Goal: Task Accomplishment & Management: Use online tool/utility

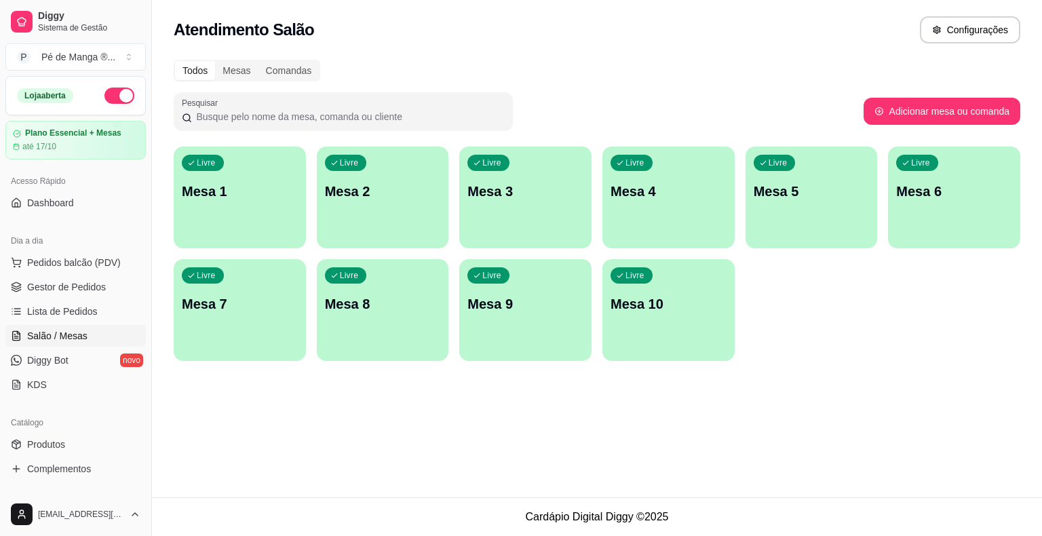
click at [203, 214] on div "Livre Mesa 1" at bounding box center [240, 189] width 132 height 85
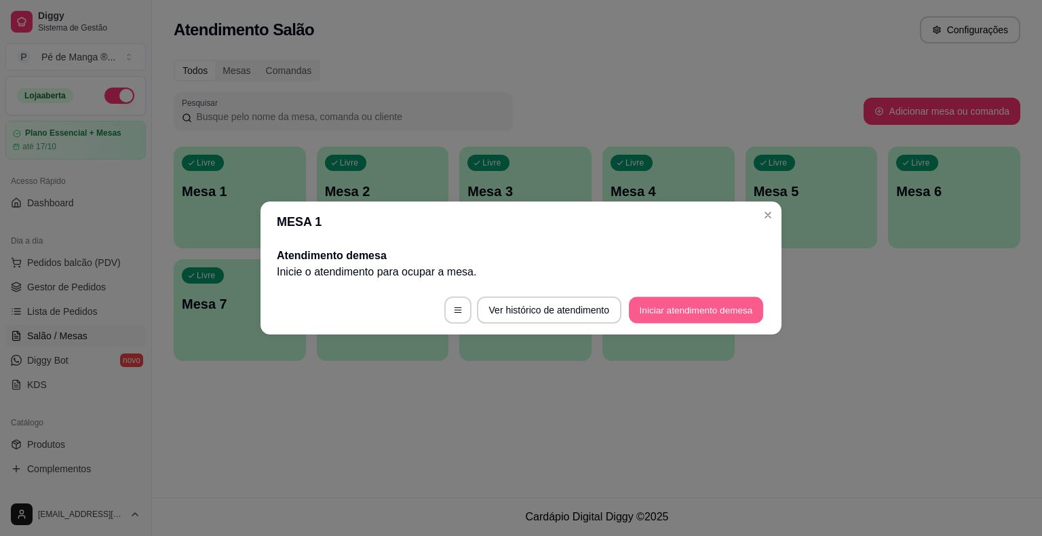
click at [644, 311] on button "Iniciar atendimento de mesa" at bounding box center [696, 310] width 134 height 26
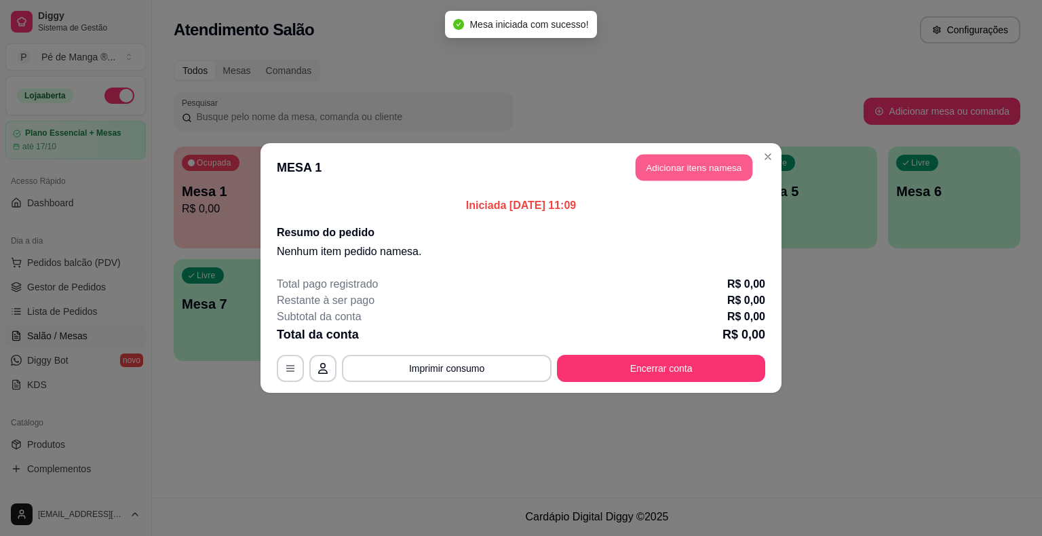
click at [711, 160] on button "Adicionar itens na mesa" at bounding box center [694, 168] width 117 height 26
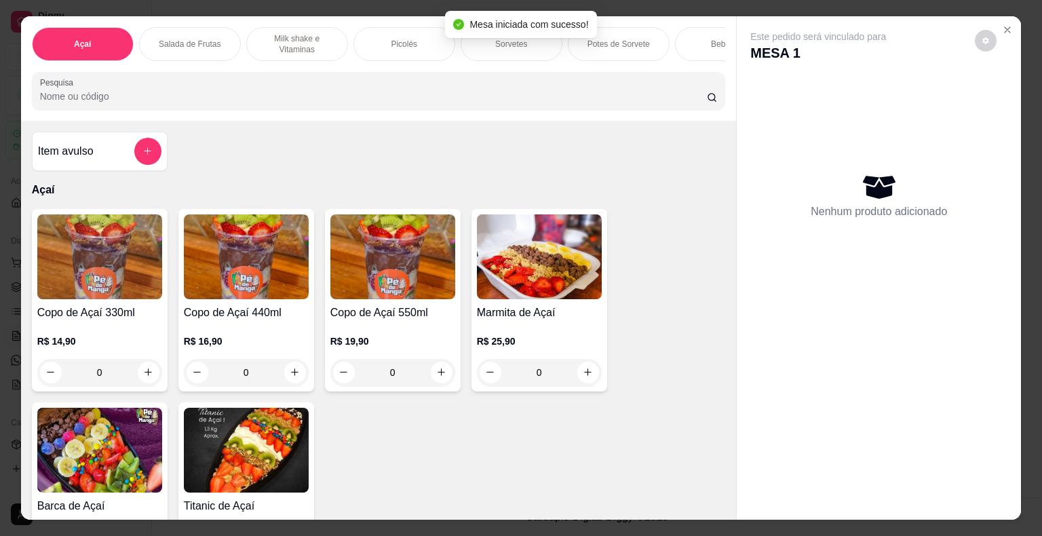
click at [418, 45] on div "Picolés" at bounding box center [404, 44] width 102 height 34
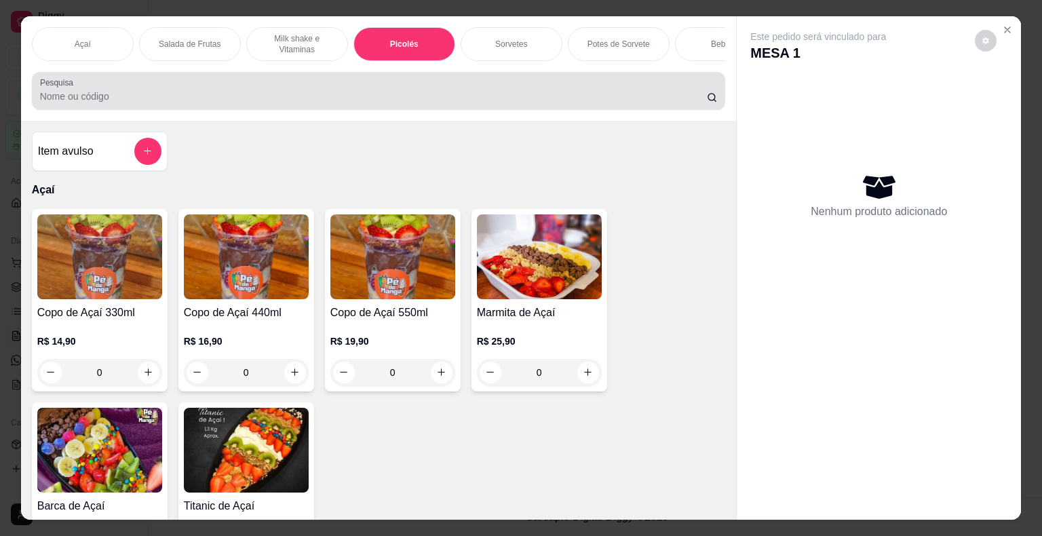
scroll to position [33, 0]
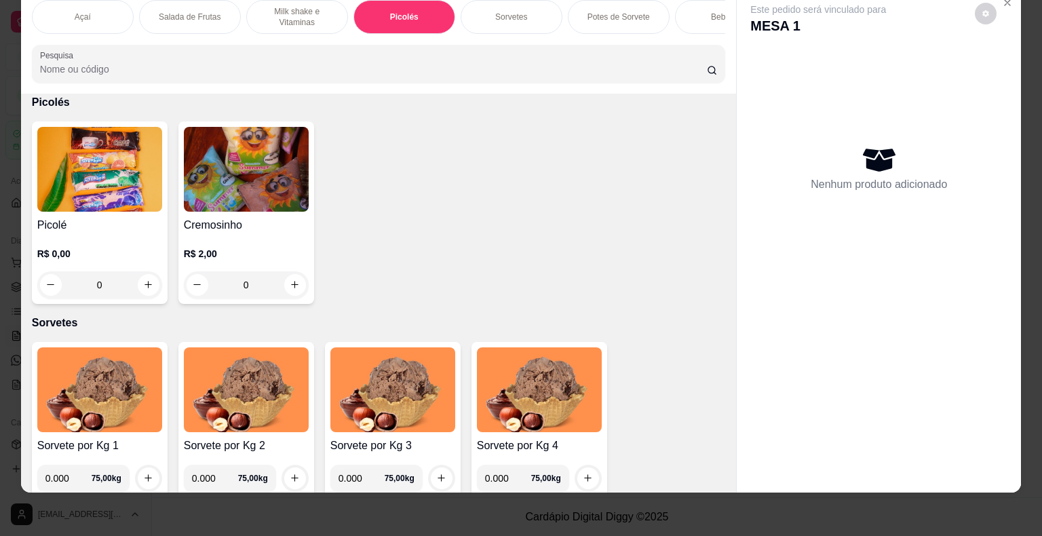
click at [106, 170] on img at bounding box center [99, 169] width 125 height 85
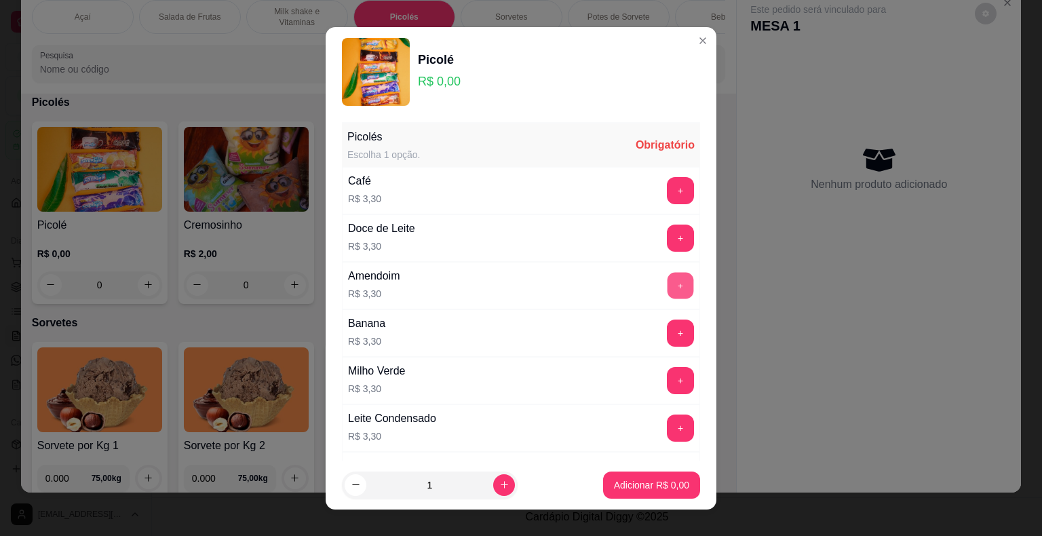
click at [667, 281] on button "+" at bounding box center [680, 285] width 26 height 26
click at [667, 281] on button "+" at bounding box center [680, 285] width 27 height 27
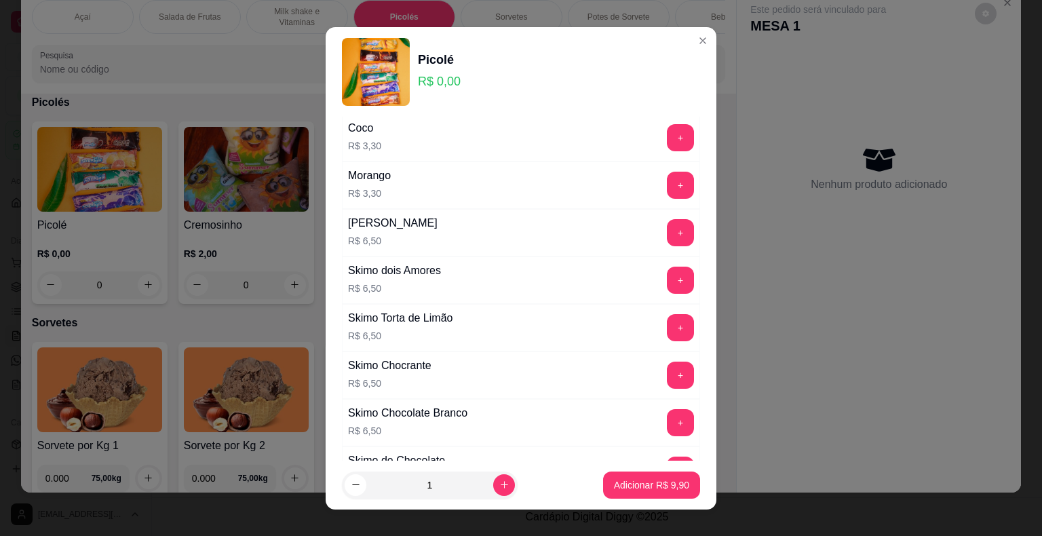
scroll to position [939, 0]
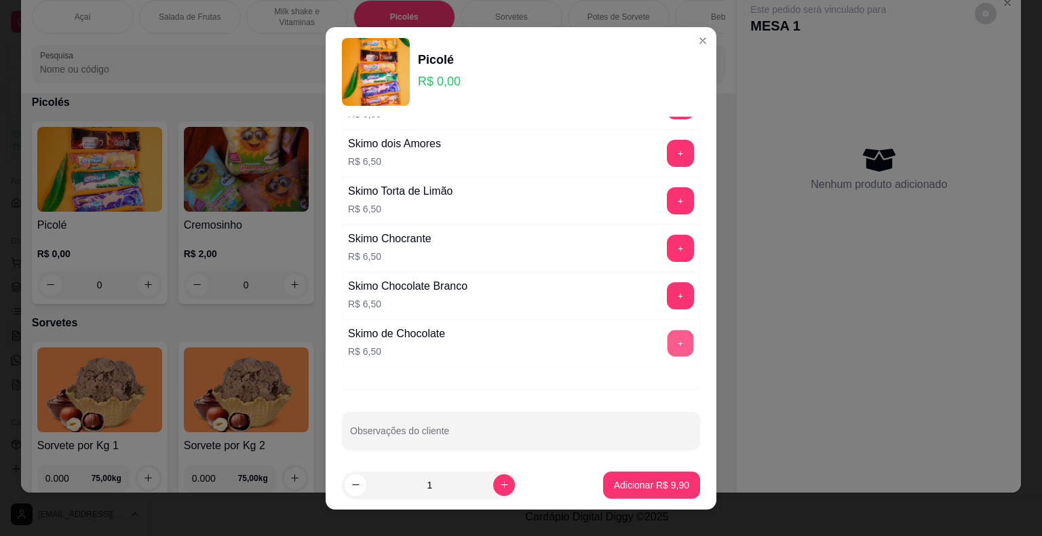
click at [667, 330] on button "+" at bounding box center [680, 343] width 26 height 26
click at [632, 490] on p "Adicionar R$ 29,40" at bounding box center [649, 484] width 79 height 13
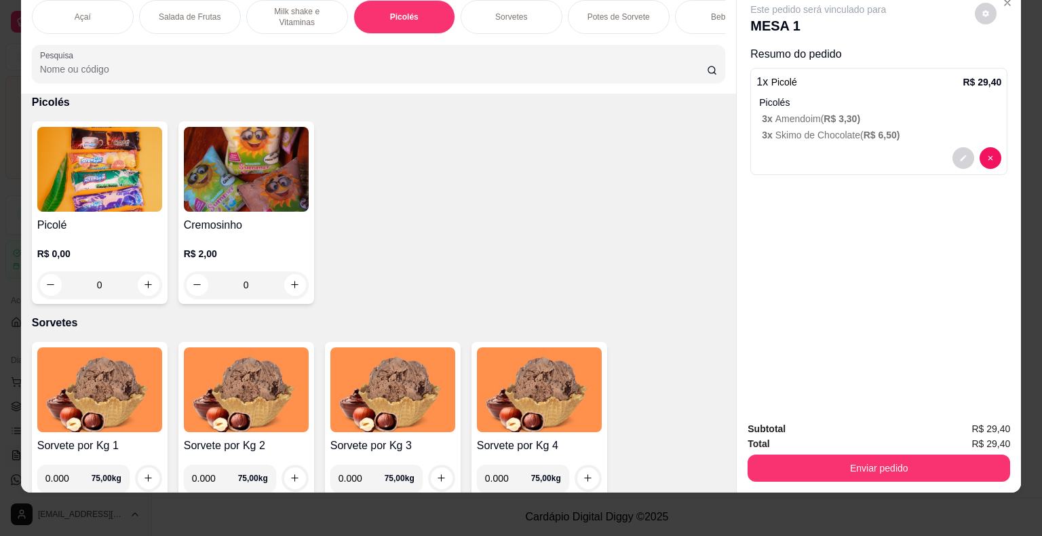
click at [693, 12] on div "Bebidas" at bounding box center [726, 17] width 102 height 34
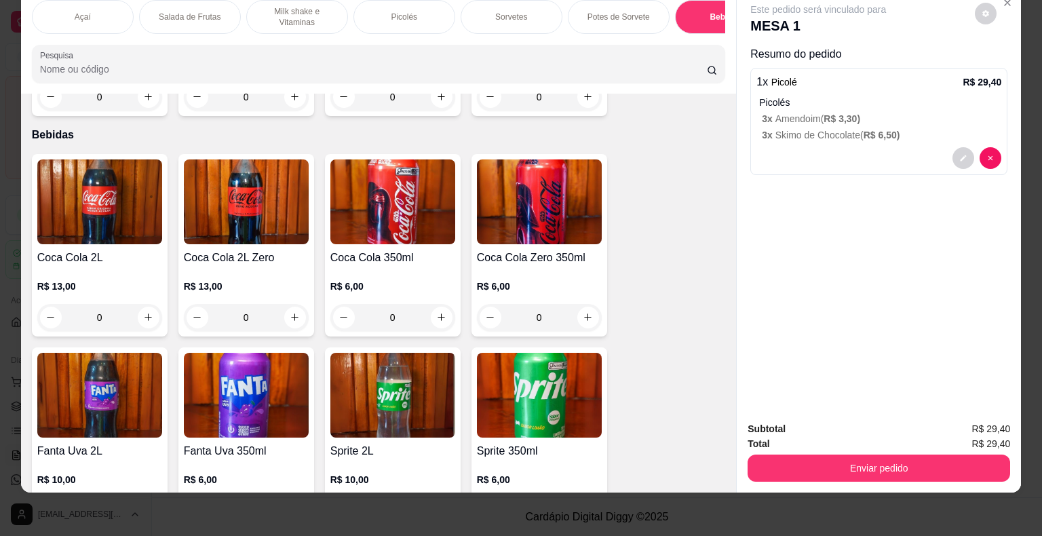
click at [150, 497] on div "0" at bounding box center [99, 510] width 119 height 27
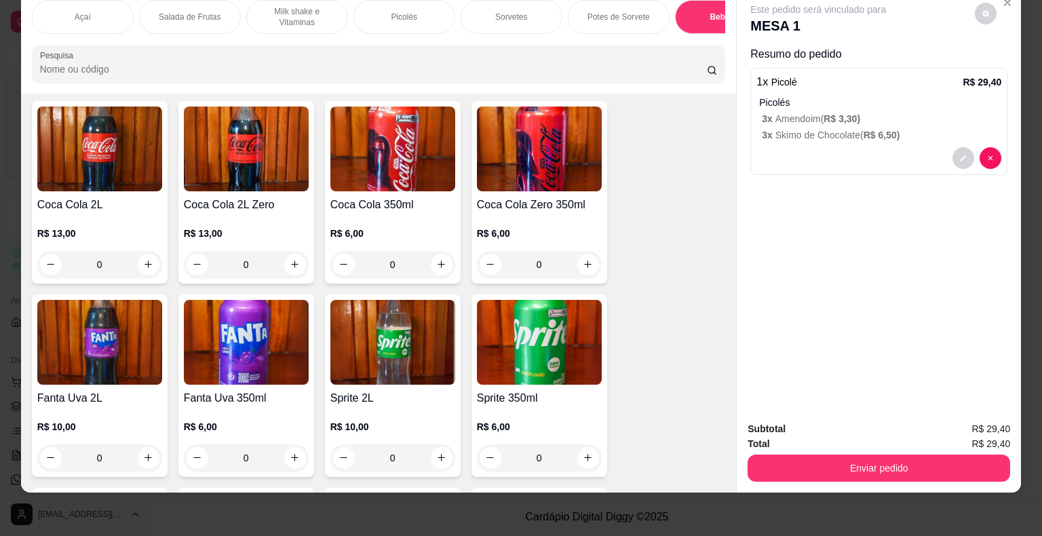
scroll to position [3403, 0]
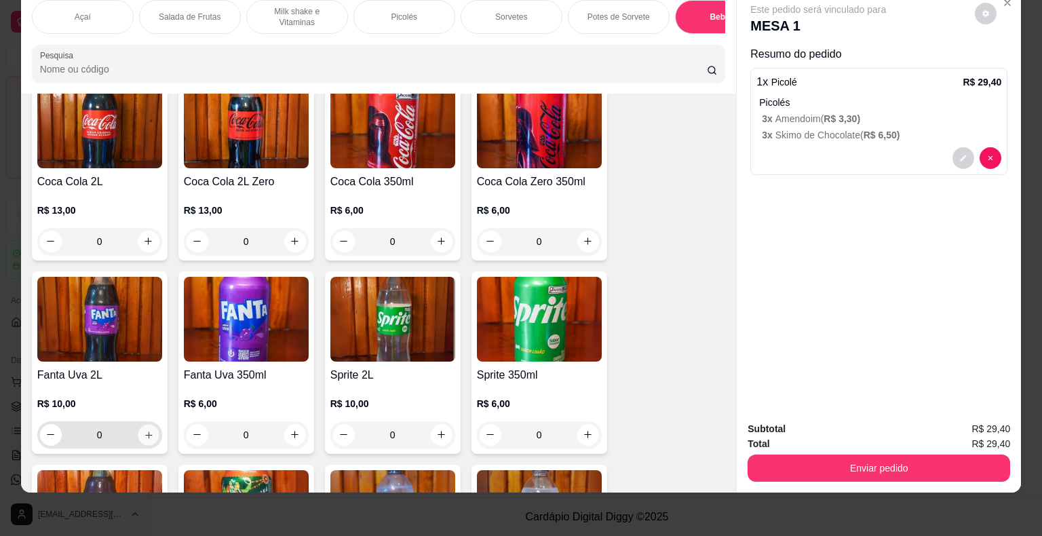
click at [138, 424] on button "increase-product-quantity" at bounding box center [148, 434] width 21 height 21
type input "1"
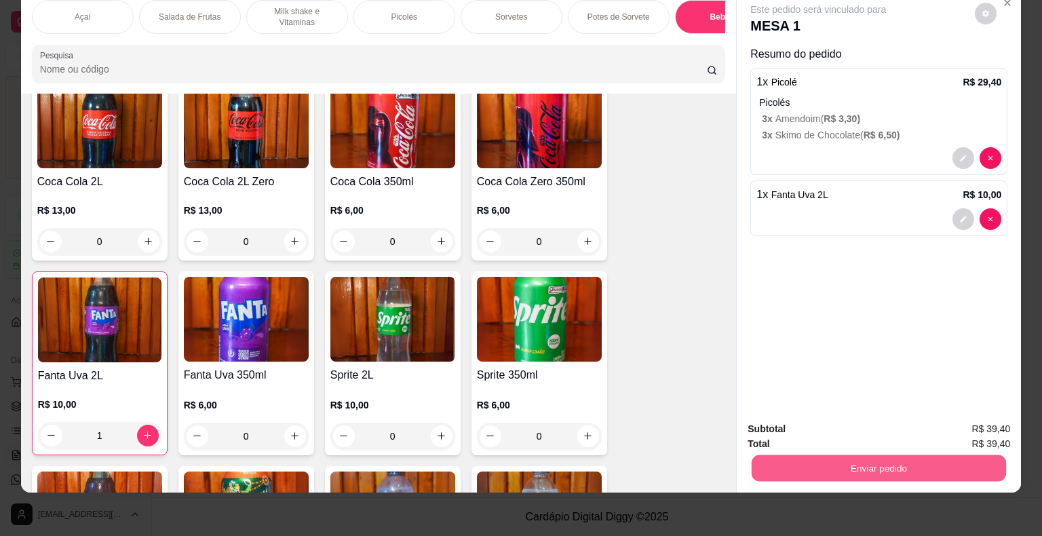
click at [777, 455] on button "Enviar pedido" at bounding box center [879, 468] width 254 height 26
click at [784, 420] on button "Não registrar e enviar pedido" at bounding box center [833, 424] width 137 height 25
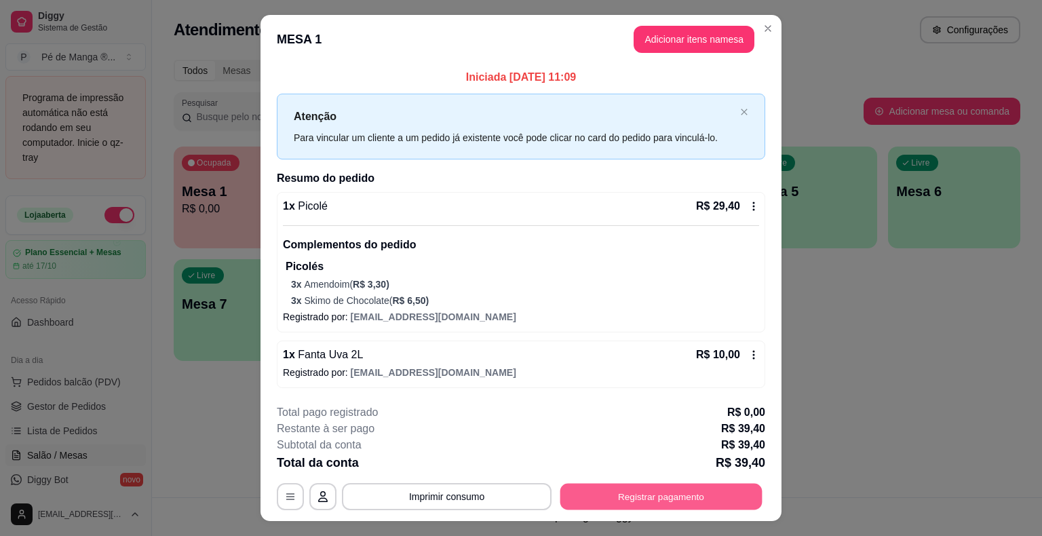
click at [673, 505] on button "Registrar pagamento" at bounding box center [661, 497] width 202 height 26
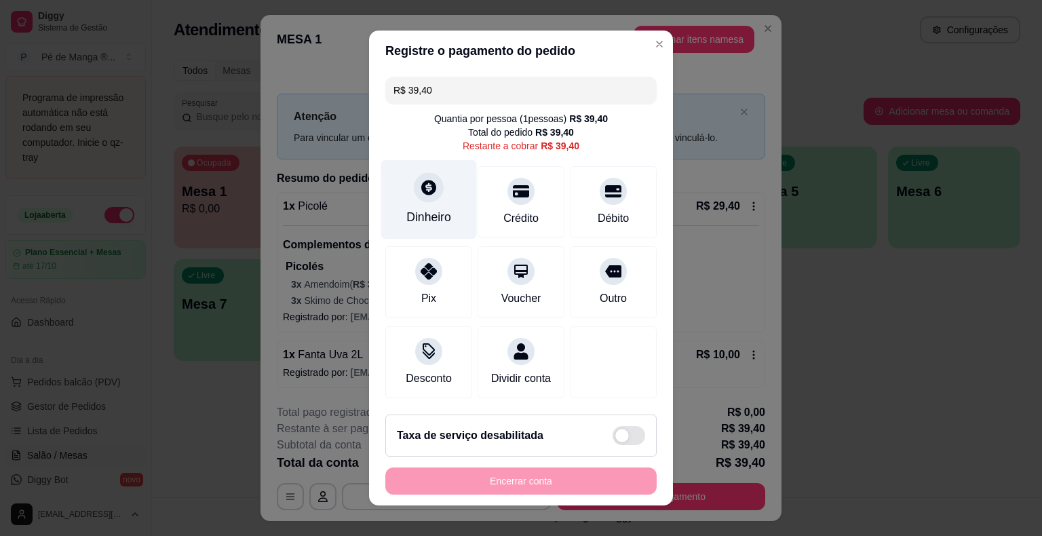
click at [420, 203] on div "Dinheiro" at bounding box center [429, 199] width 96 height 79
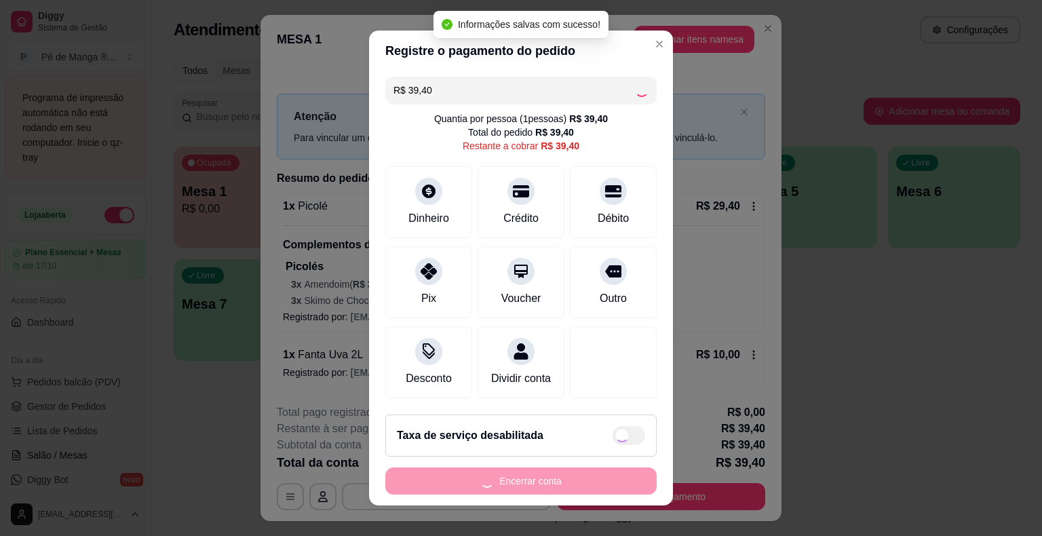
type input "R$ 0,00"
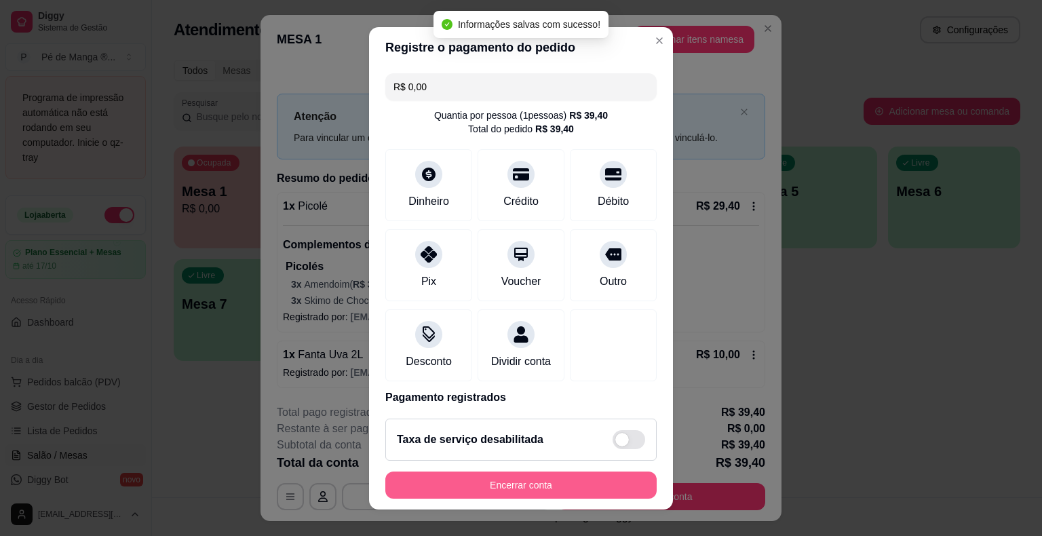
click at [559, 482] on button "Encerrar conta" at bounding box center [520, 484] width 271 height 27
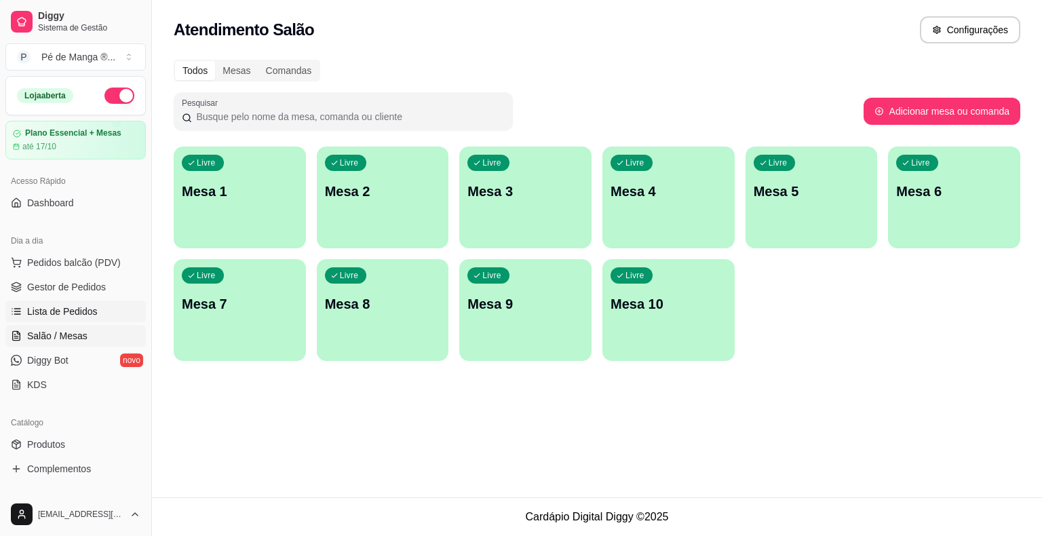
click at [93, 309] on span "Lista de Pedidos" at bounding box center [62, 312] width 71 height 14
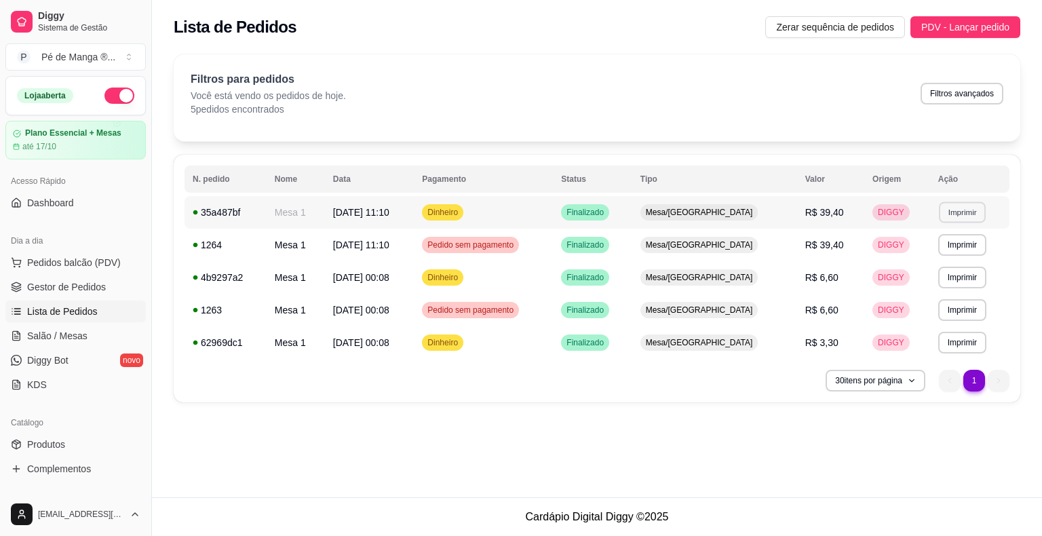
click at [952, 214] on button "Imprimir" at bounding box center [962, 211] width 47 height 21
click at [925, 263] on button "IMPRESSORA" at bounding box center [932, 259] width 95 height 21
click at [976, 213] on button "Imprimir" at bounding box center [962, 211] width 47 height 21
click at [937, 258] on button "IMPRESSORA" at bounding box center [933, 260] width 98 height 22
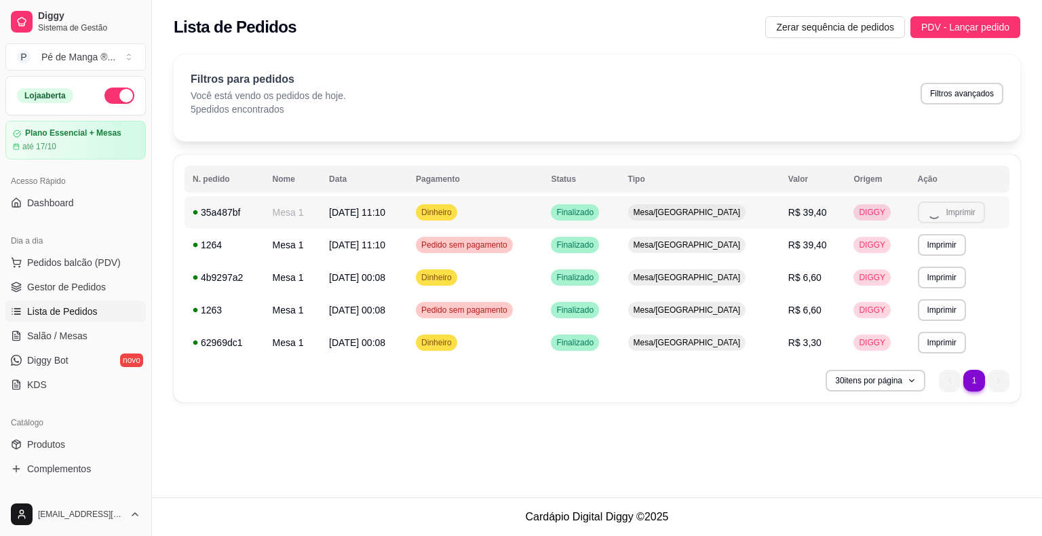
click at [811, 448] on div "**********" at bounding box center [597, 248] width 890 height 497
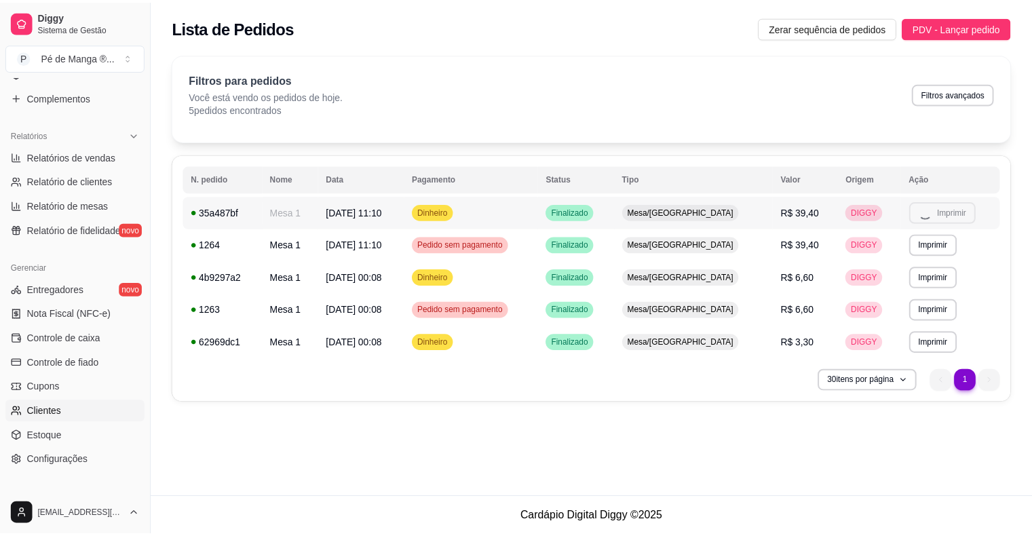
scroll to position [440, 0]
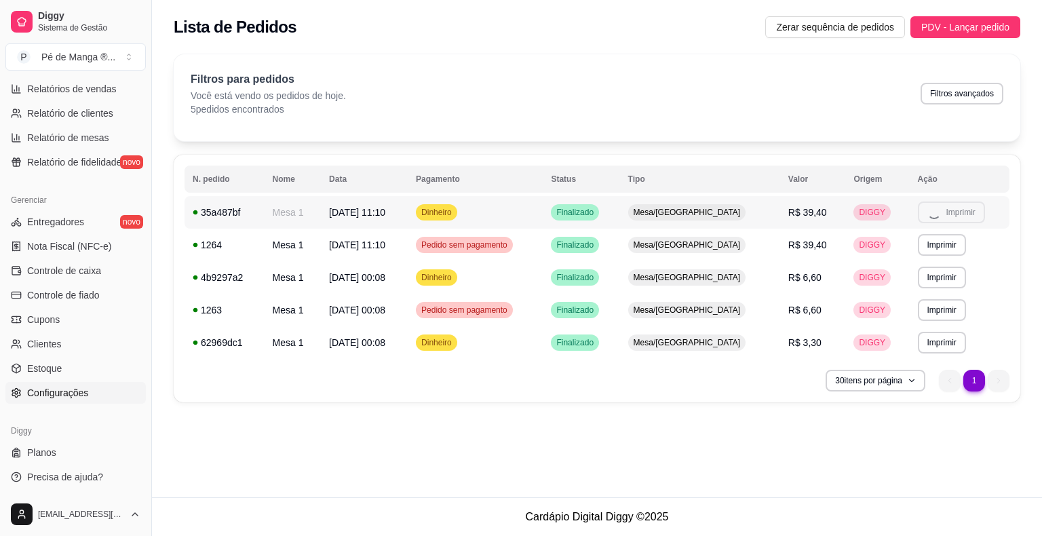
click at [95, 400] on link "Configurações" at bounding box center [75, 393] width 140 height 22
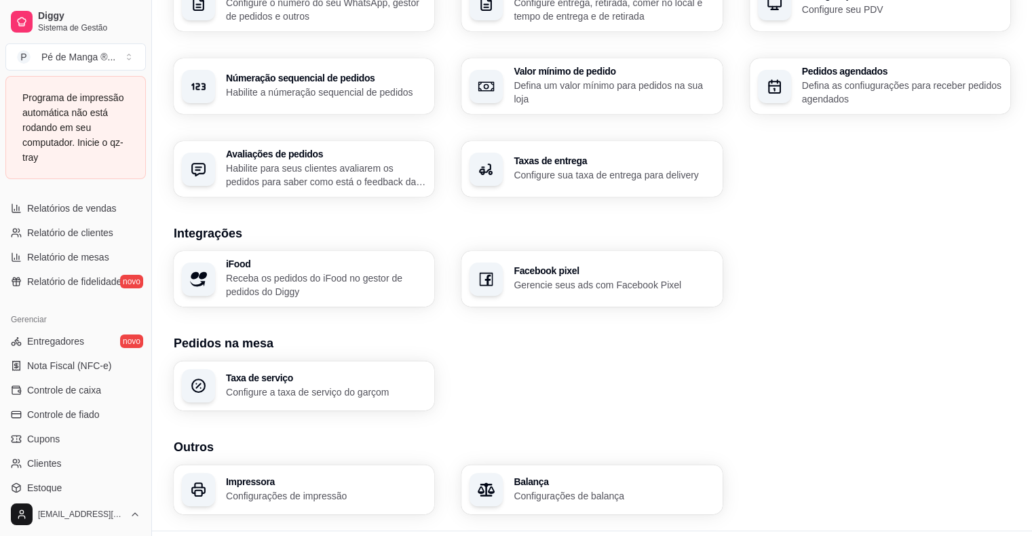
scroll to position [414, 0]
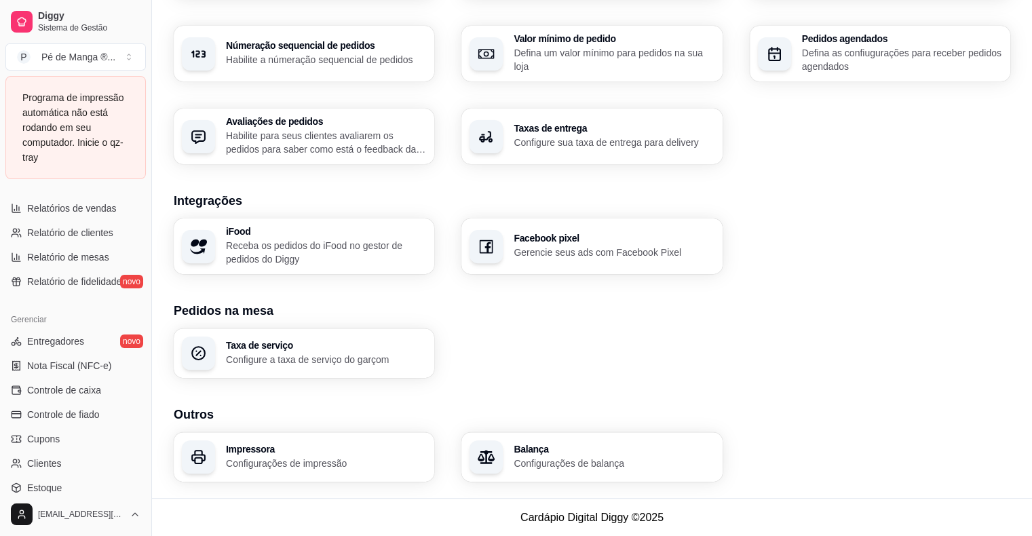
click at [387, 454] on div "Impressora Configurações de impressão" at bounding box center [326, 457] width 200 height 26
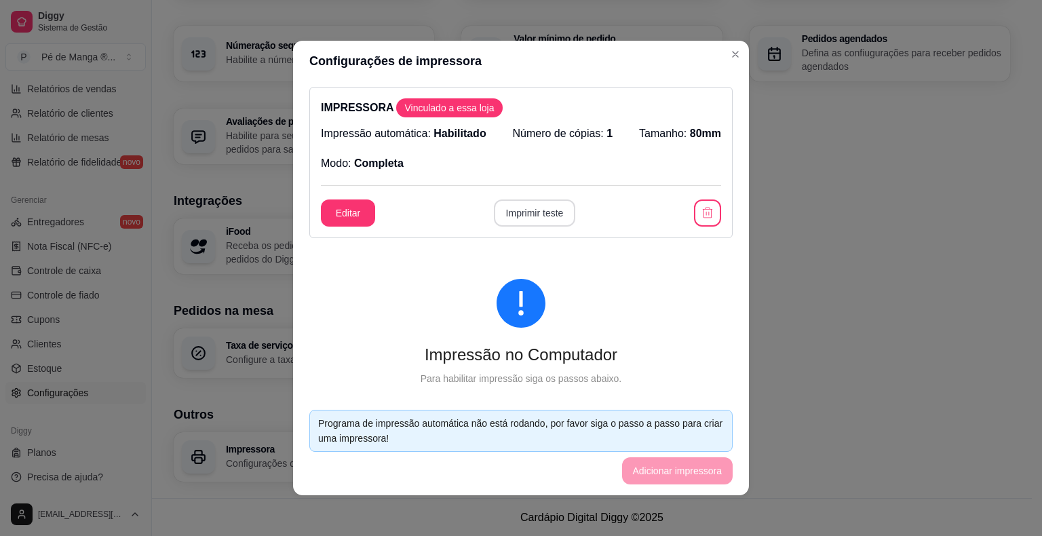
click at [540, 210] on button "Imprimir teste" at bounding box center [535, 212] width 82 height 27
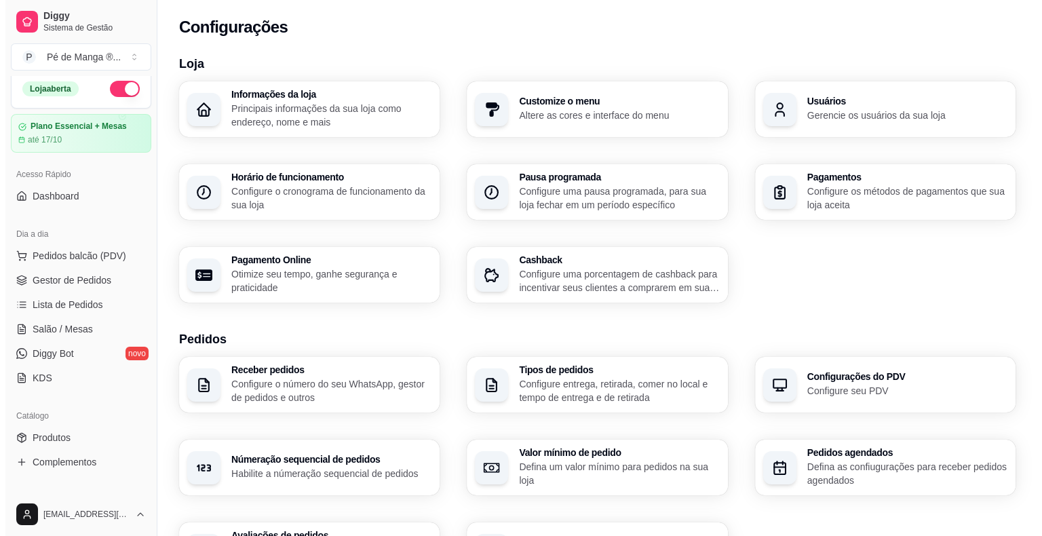
scroll to position [0, 0]
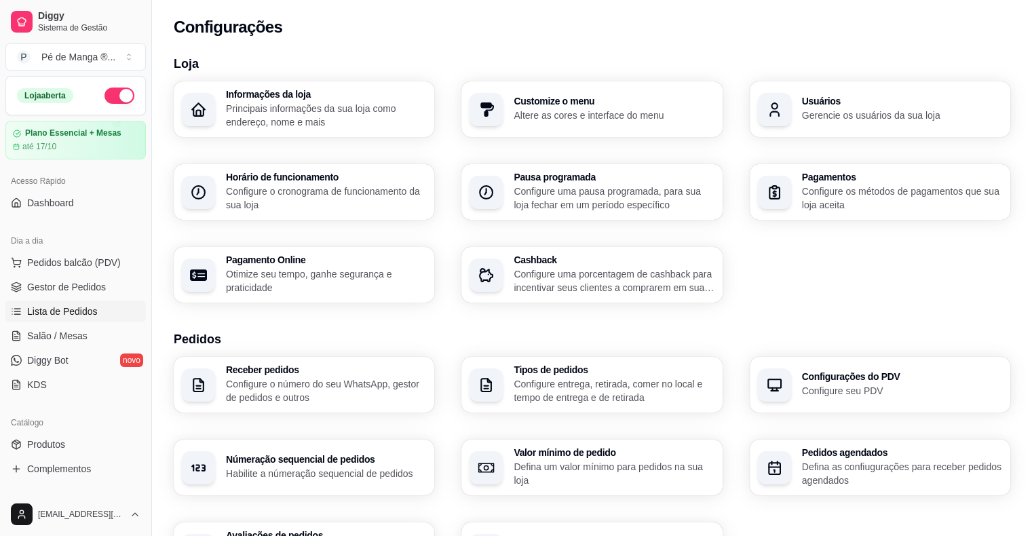
click at [71, 310] on span "Lista de Pedidos" at bounding box center [62, 312] width 71 height 14
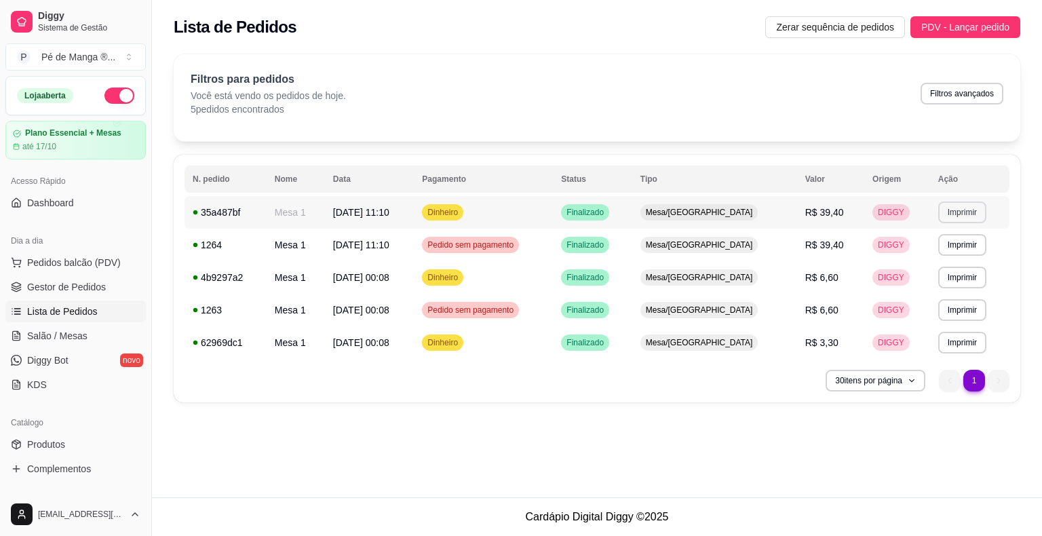
click at [947, 216] on button "Imprimir" at bounding box center [962, 212] width 48 height 22
click at [932, 255] on button "IMPRESSORA" at bounding box center [933, 260] width 98 height 22
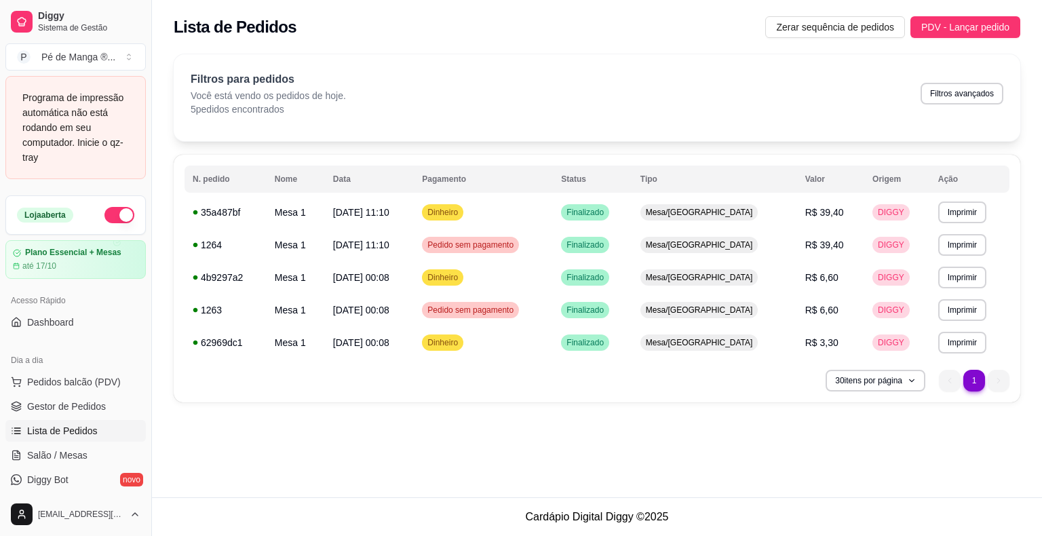
click at [61, 115] on div "Programa de impressão automática não está rodando em seu computador. Inicie o q…" at bounding box center [75, 127] width 106 height 75
click at [258, 466] on div "**********" at bounding box center [597, 248] width 890 height 497
click at [942, 212] on button "Imprimir" at bounding box center [962, 211] width 47 height 21
click at [924, 261] on button "IMPRESSORA" at bounding box center [932, 259] width 95 height 21
